Goal: Information Seeking & Learning: Learn about a topic

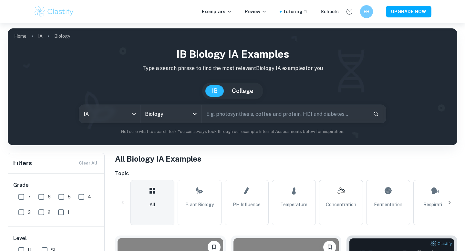
scroll to position [141, 0]
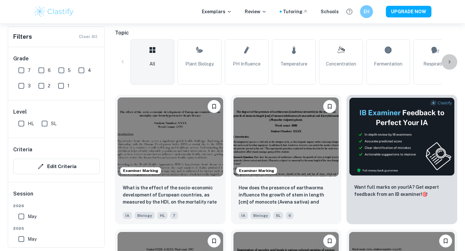
click at [447, 61] on icon at bounding box center [449, 62] width 6 height 6
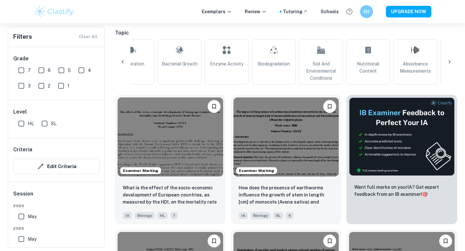
scroll to position [0, 303]
click at [447, 61] on icon at bounding box center [449, 62] width 6 height 6
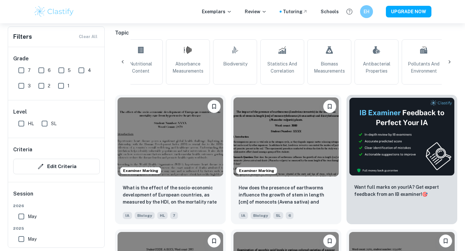
scroll to position [0, 581]
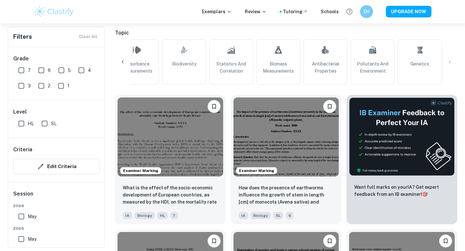
click at [447, 61] on div "All Plant Biology pH Influence Temperature Concentration Fermentation Respirati…" at bounding box center [286, 61] width 342 height 45
click at [449, 62] on div "All Plant Biology pH Influence Temperature Concentration Fermentation Respirati…" at bounding box center [286, 61] width 342 height 45
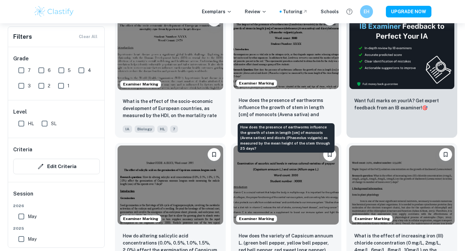
scroll to position [228, 0]
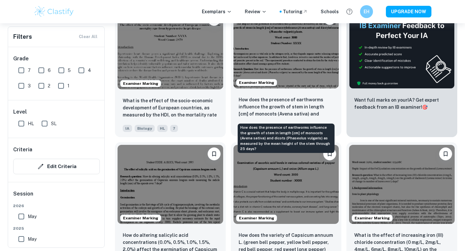
click at [281, 105] on days?"] "How does the presence of earthworms influence the growth of stem in length [cm]…" at bounding box center [285, 107] width 95 height 22
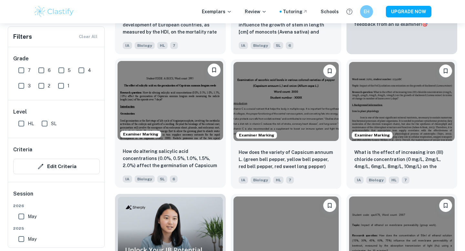
scroll to position [312, 0]
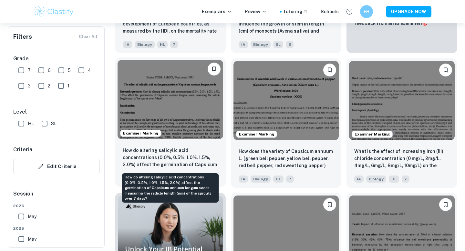
click at [171, 155] on p "How do altering salicylic acid concentrations (0.0%, 0.5%, 1.0%, 1.5%, 2.0%) af…" at bounding box center [170, 158] width 95 height 22
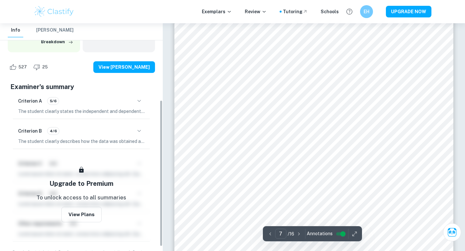
scroll to position [115, 0]
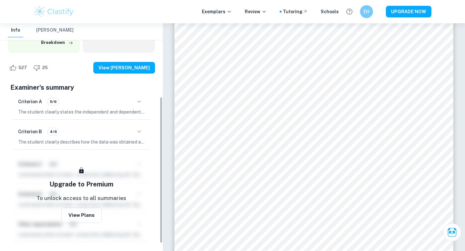
click at [90, 138] on p "The student clearly describes how the data was obtained and processed, providin…" at bounding box center [81, 141] width 126 height 7
click at [139, 129] on icon "button" at bounding box center [139, 132] width 8 height 8
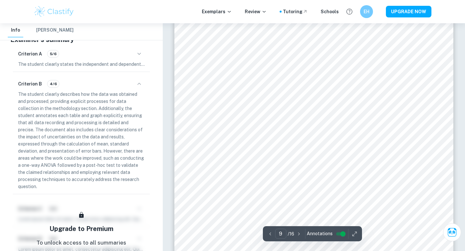
scroll to position [3424, 0]
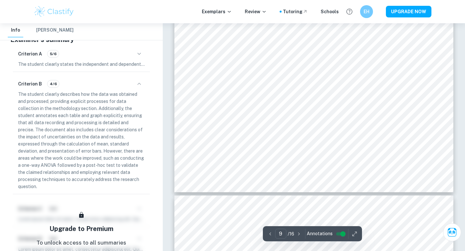
type input "10"
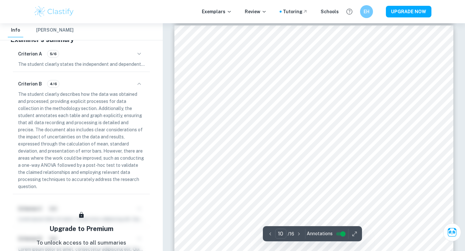
scroll to position [3713, 0]
